Goal: Task Accomplishment & Management: Manage account settings

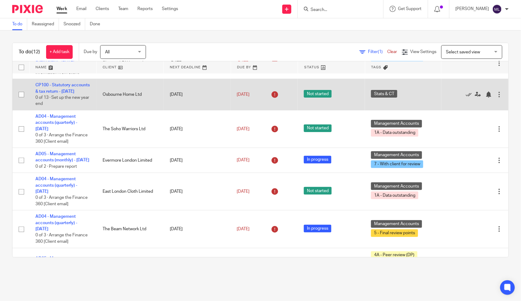
scroll to position [60, 0]
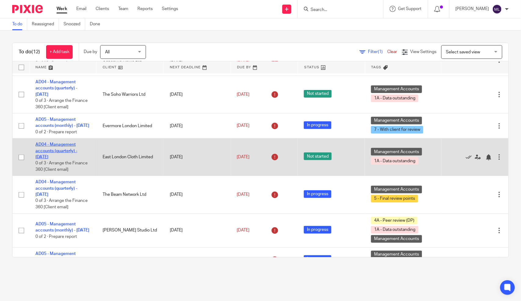
click at [50, 159] on link "AD04 - Management accounts (quarterly) - [DATE]" at bounding box center [56, 151] width 42 height 17
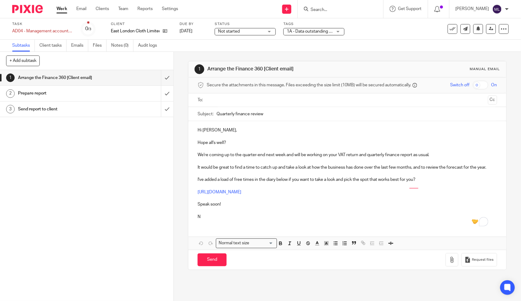
click at [314, 32] on span "1A - Data outstanding + 1" at bounding box center [311, 31] width 48 height 4
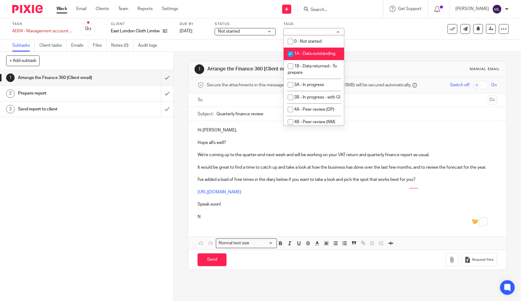
click at [315, 60] on li "1A - Data outstanding" at bounding box center [314, 54] width 60 height 13
checkbox input "false"
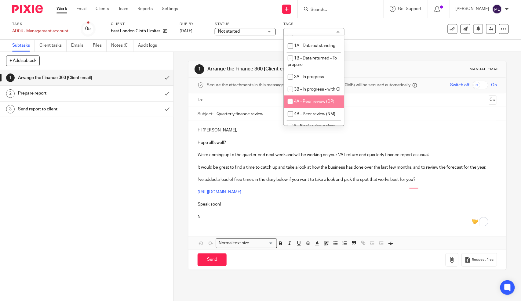
scroll to position [18, 0]
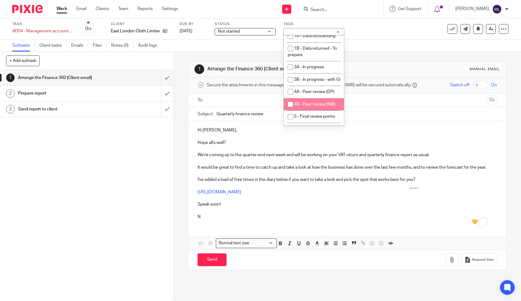
click at [314, 111] on li "4B - Peer review (NM)" at bounding box center [314, 104] width 60 height 13
checkbox input "true"
click at [399, 39] on div "Task AD04 - Management accounts (quarterly) - August 31, 2025 Save AD04 - Manag…" at bounding box center [260, 28] width 521 height 21
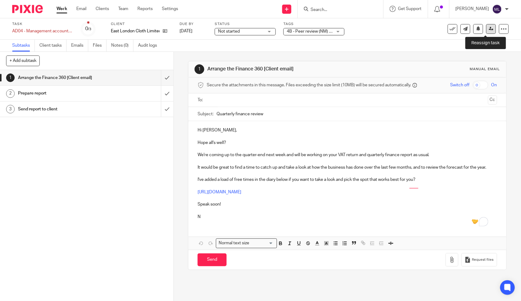
click at [490, 30] on link at bounding box center [491, 29] width 10 height 10
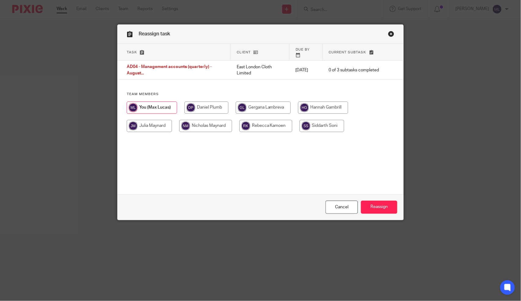
click at [195, 120] on input "radio" at bounding box center [205, 126] width 53 height 12
radio input "true"
click at [373, 208] on input "Reassign" at bounding box center [379, 207] width 36 height 13
